Goal: Find specific page/section: Find specific page/section

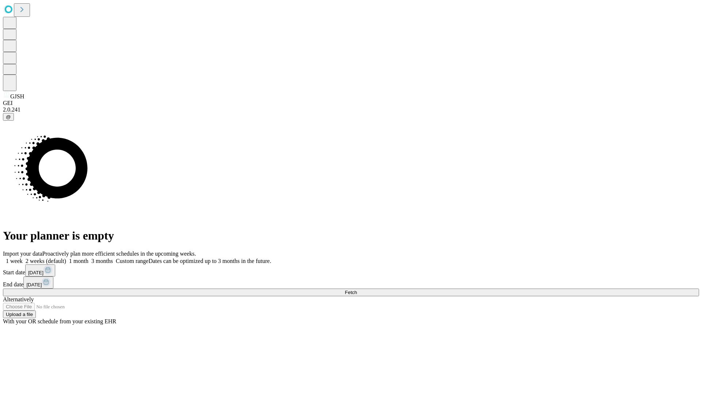
click at [357, 290] on span "Fetch" at bounding box center [351, 292] width 12 height 5
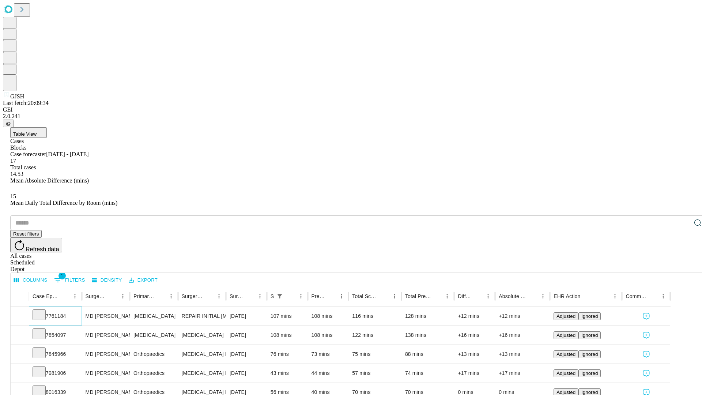
click at [43, 310] on icon at bounding box center [38, 313] width 7 height 7
